Goal: Transaction & Acquisition: Purchase product/service

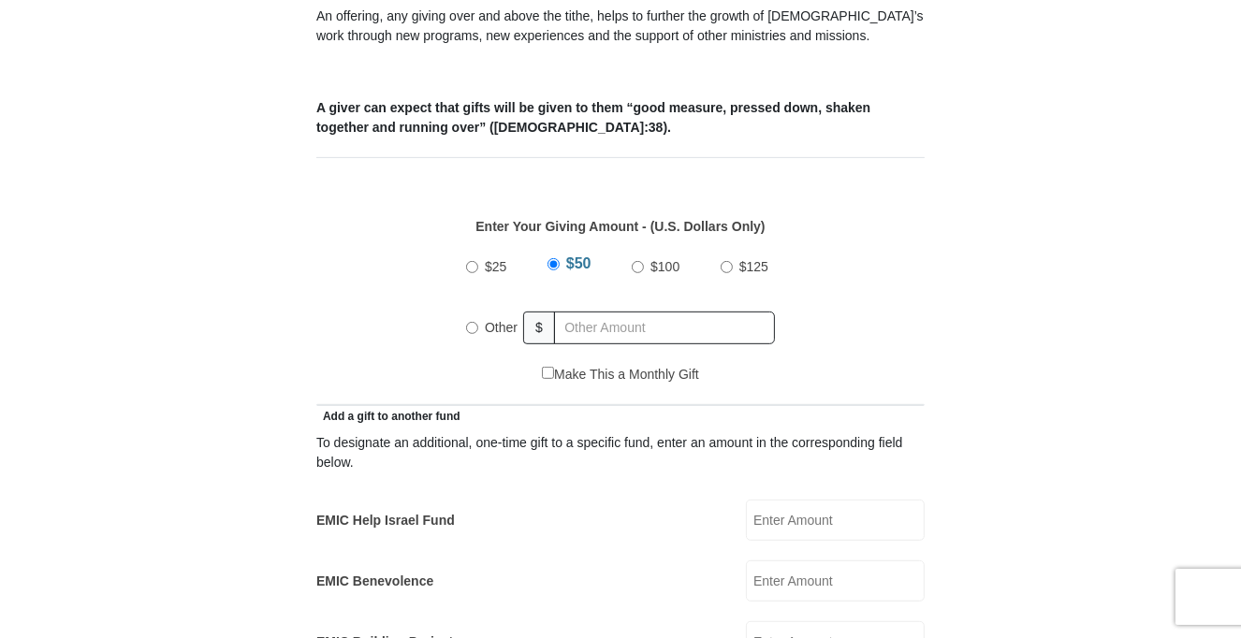
scroll to position [749, 0]
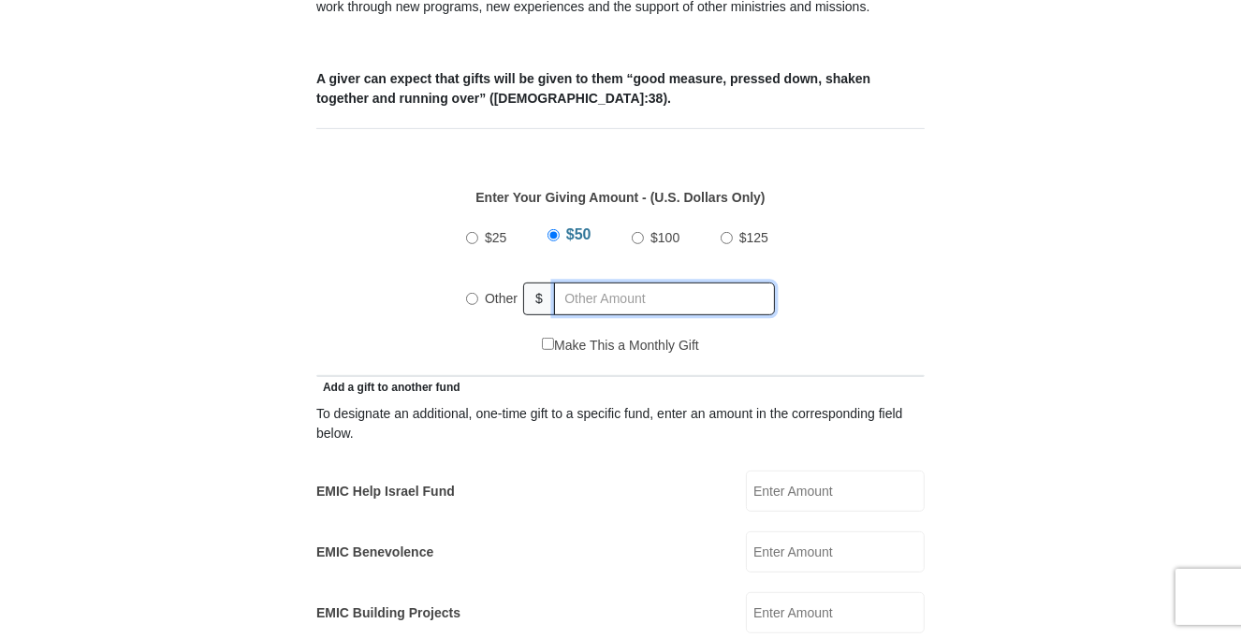
radio input "true"
click at [603, 283] on input "text" at bounding box center [668, 299] width 214 height 33
type input "90.00"
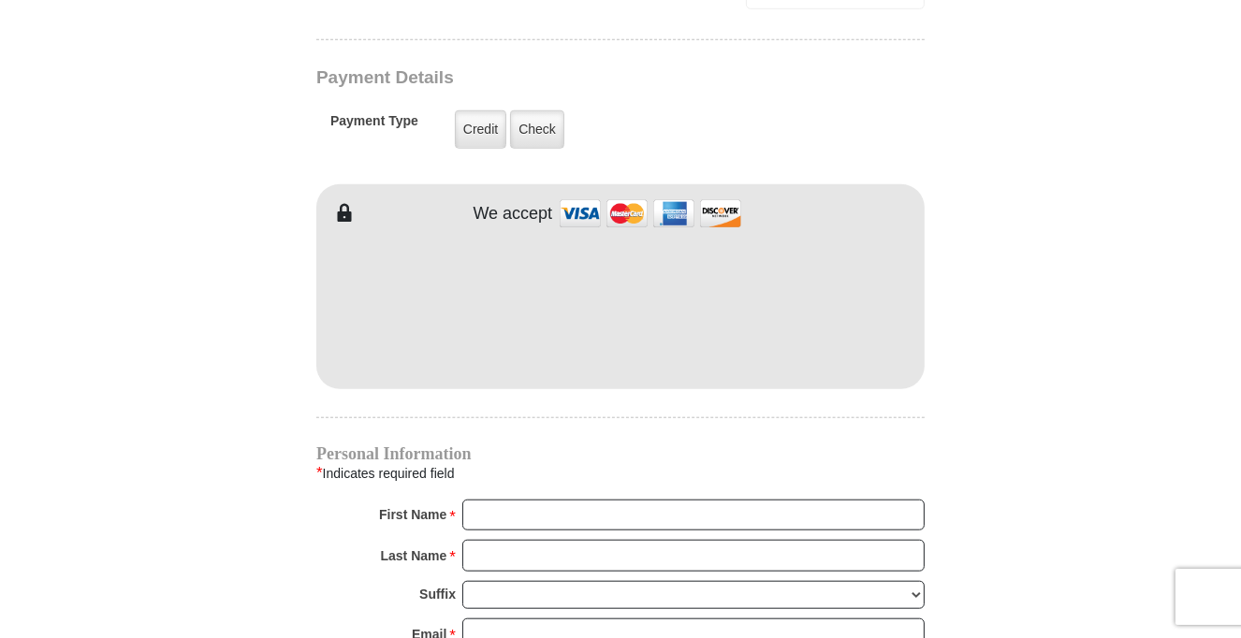
scroll to position [1498, 0]
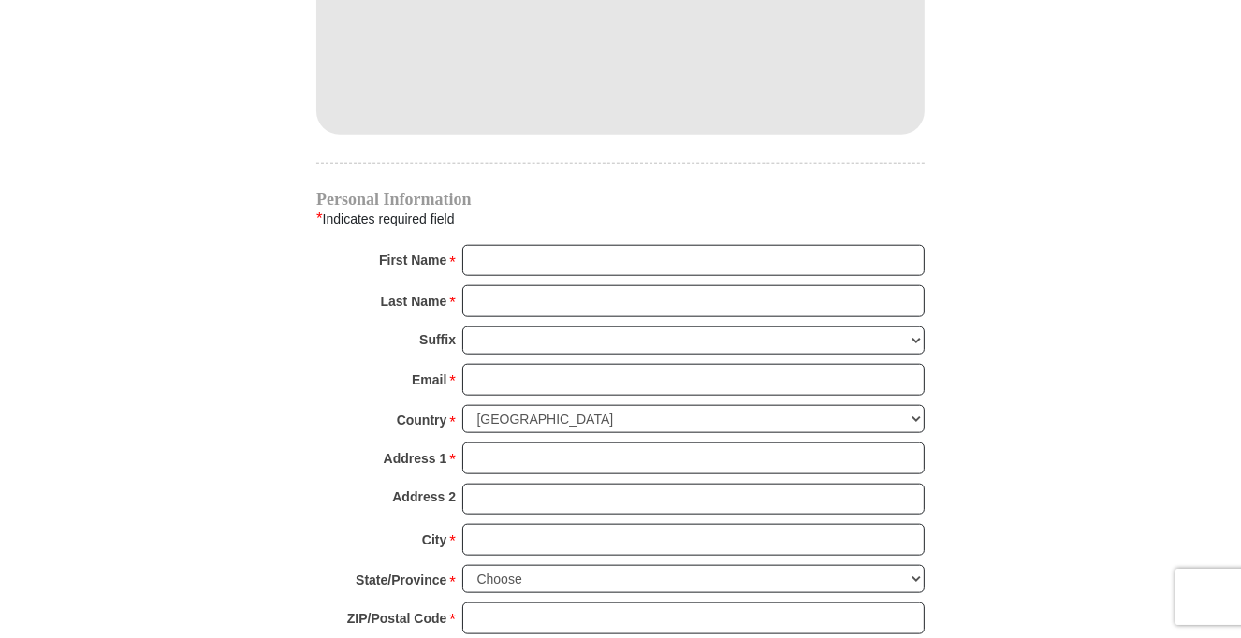
scroll to position [1778, 0]
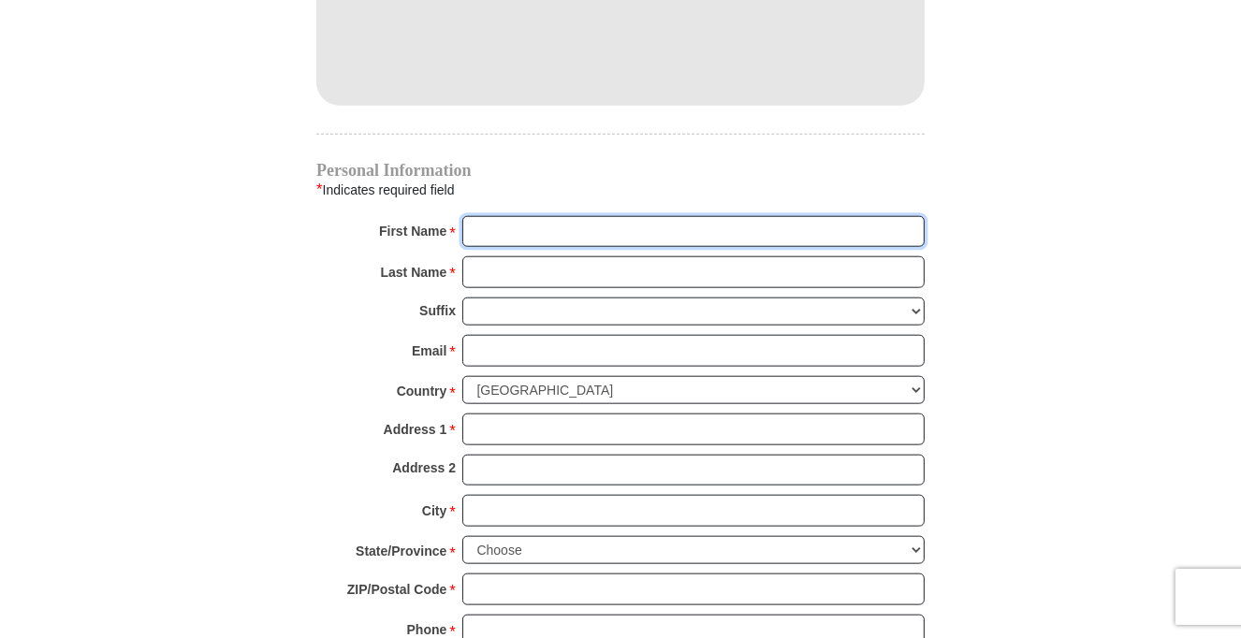
click at [691, 216] on input "First Name *" at bounding box center [693, 232] width 462 height 32
type input "Dianne"
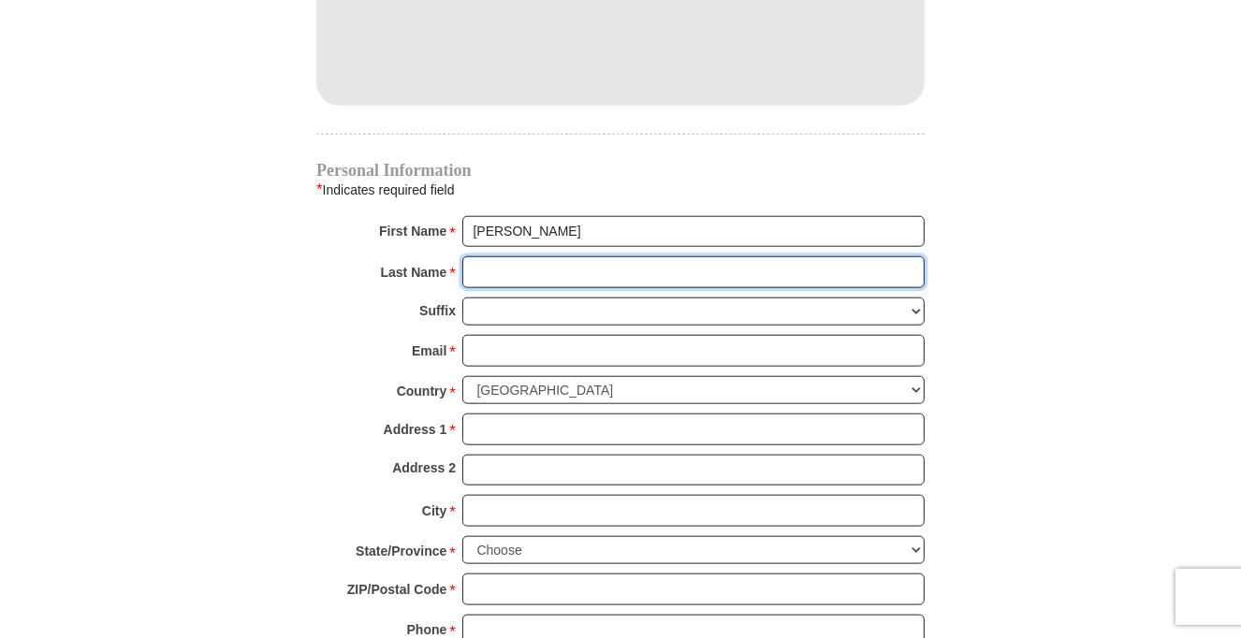
click at [608, 256] on input "Last Name *" at bounding box center [693, 272] width 462 height 32
type input "Johnson"
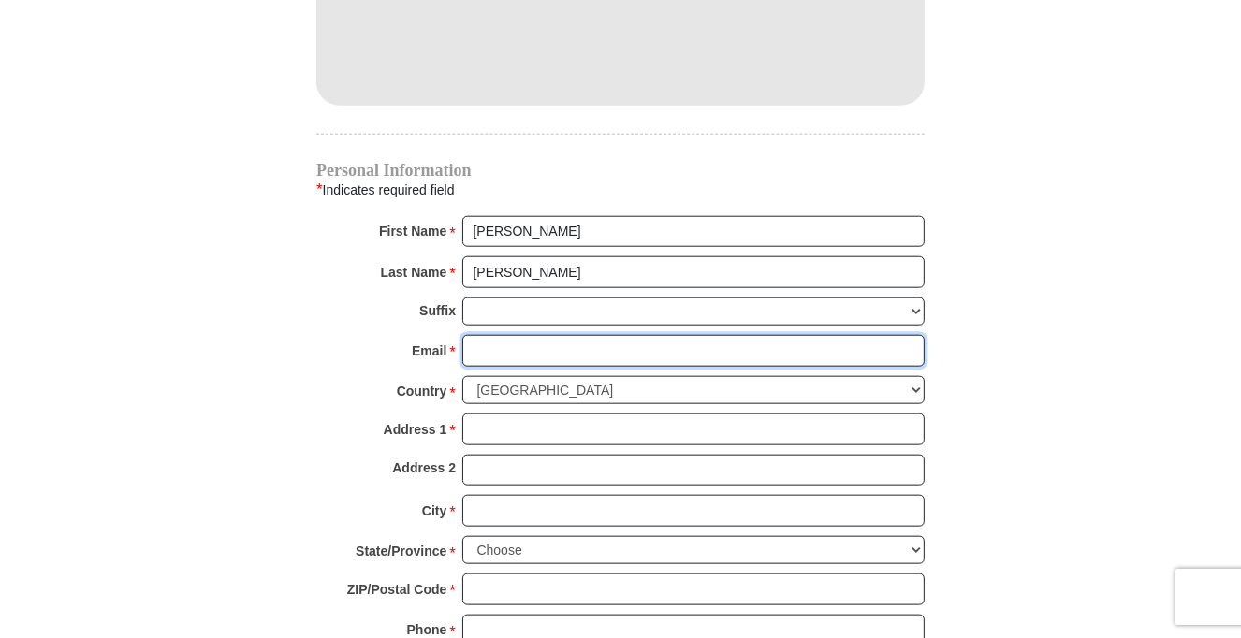
click at [596, 335] on input "Email *" at bounding box center [693, 351] width 462 height 32
type input "dlj30@hotmail.com"
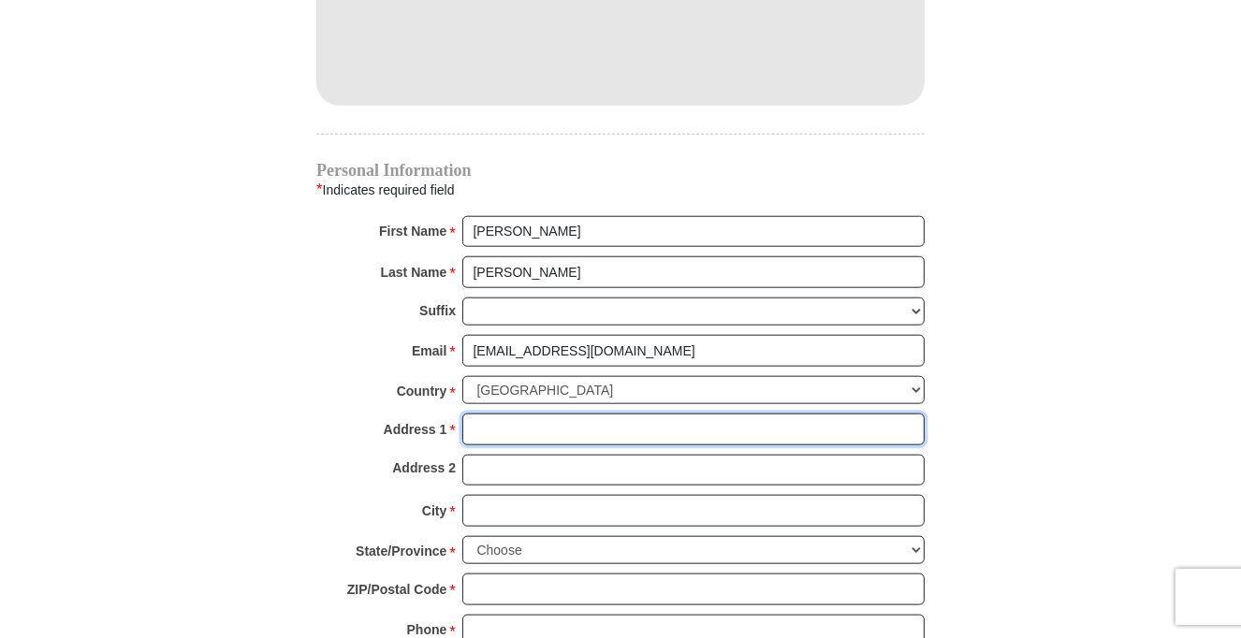
type input "8012 Harwood Road"
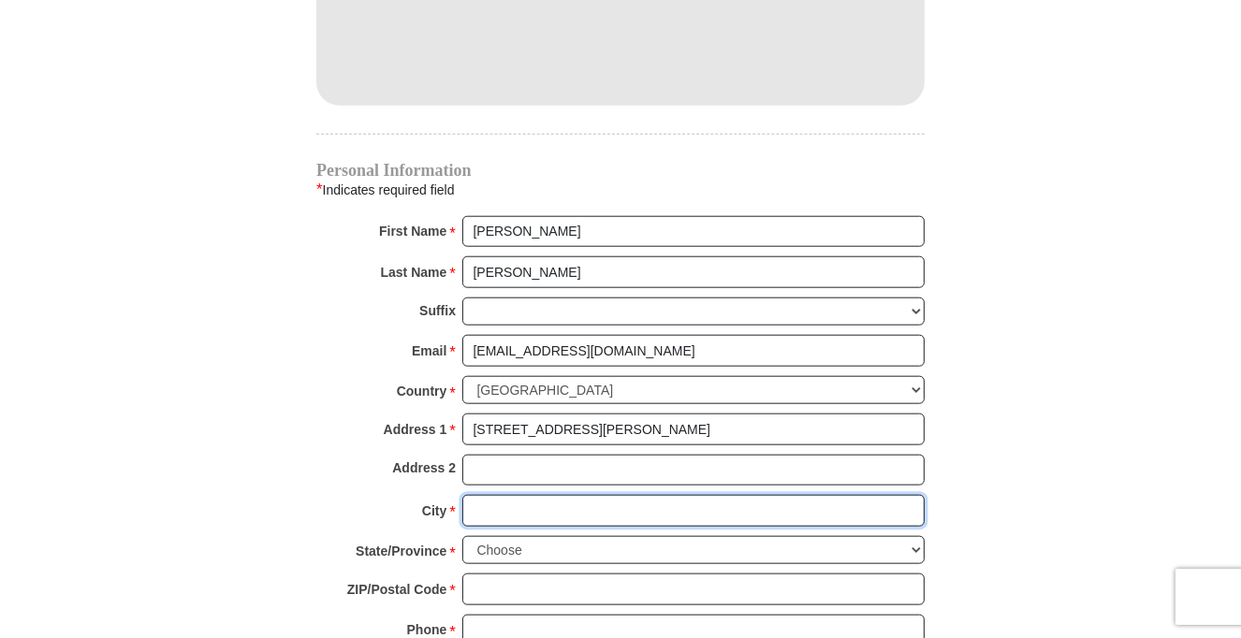
type input "North Richland Hills"
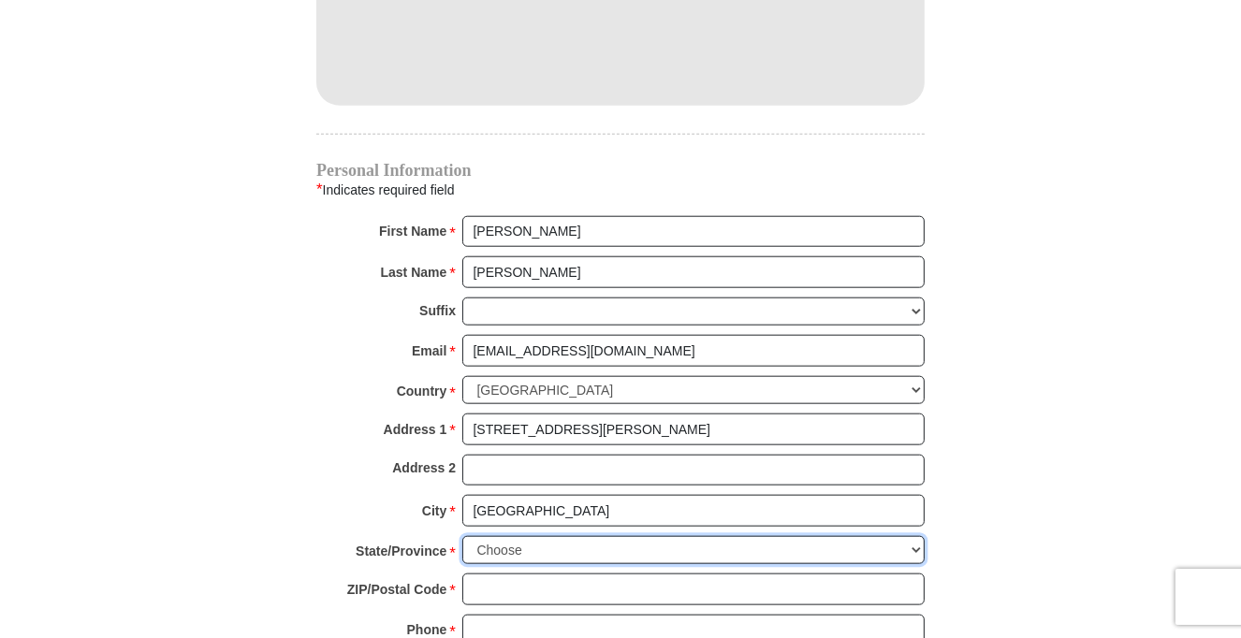
select select "TX"
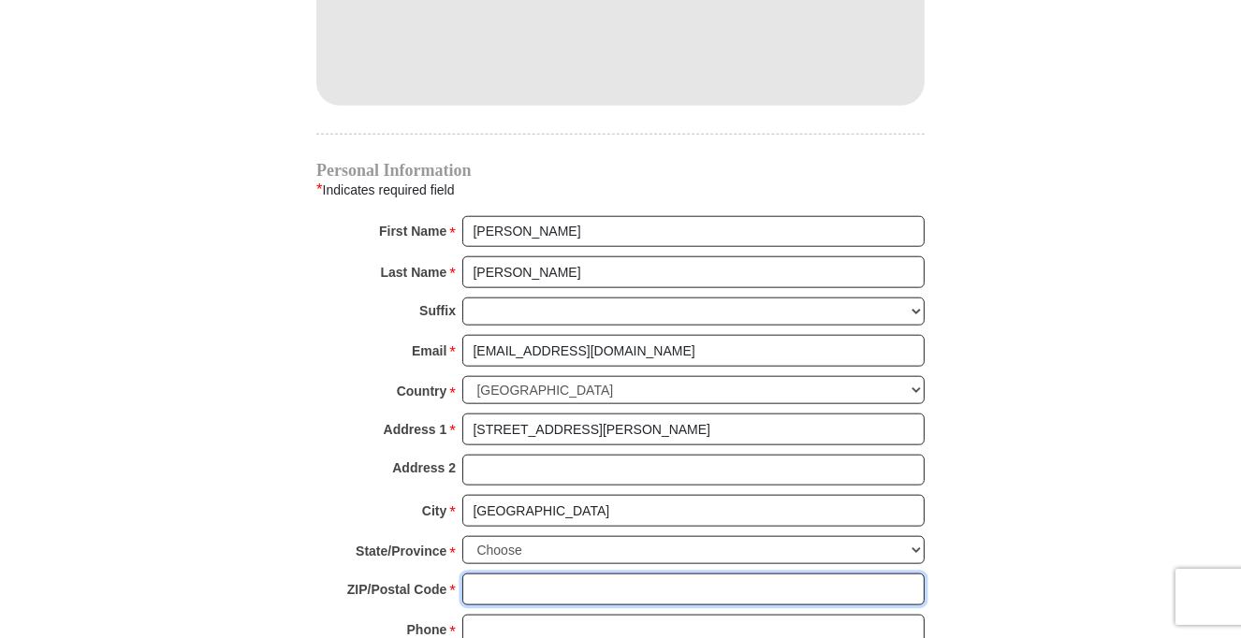
type input "76180"
type input "4695257918"
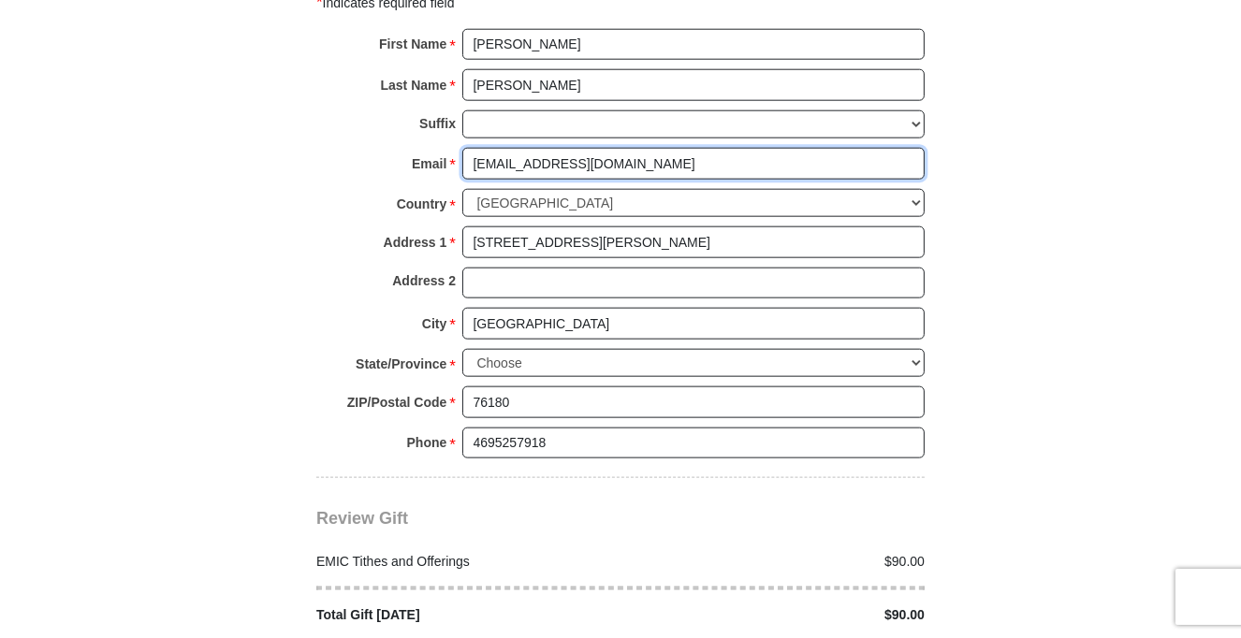
scroll to position [2059, 0]
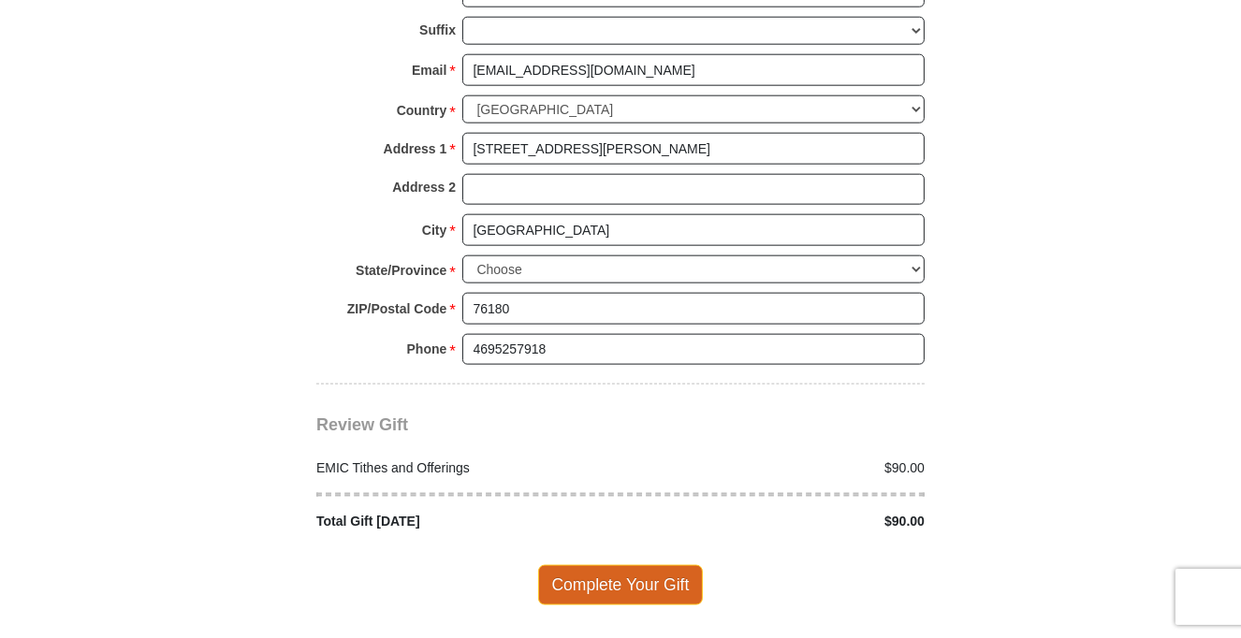
click at [622, 565] on span "Complete Your Gift" at bounding box center [621, 584] width 166 height 39
